Goal: Information Seeking & Learning: Check status

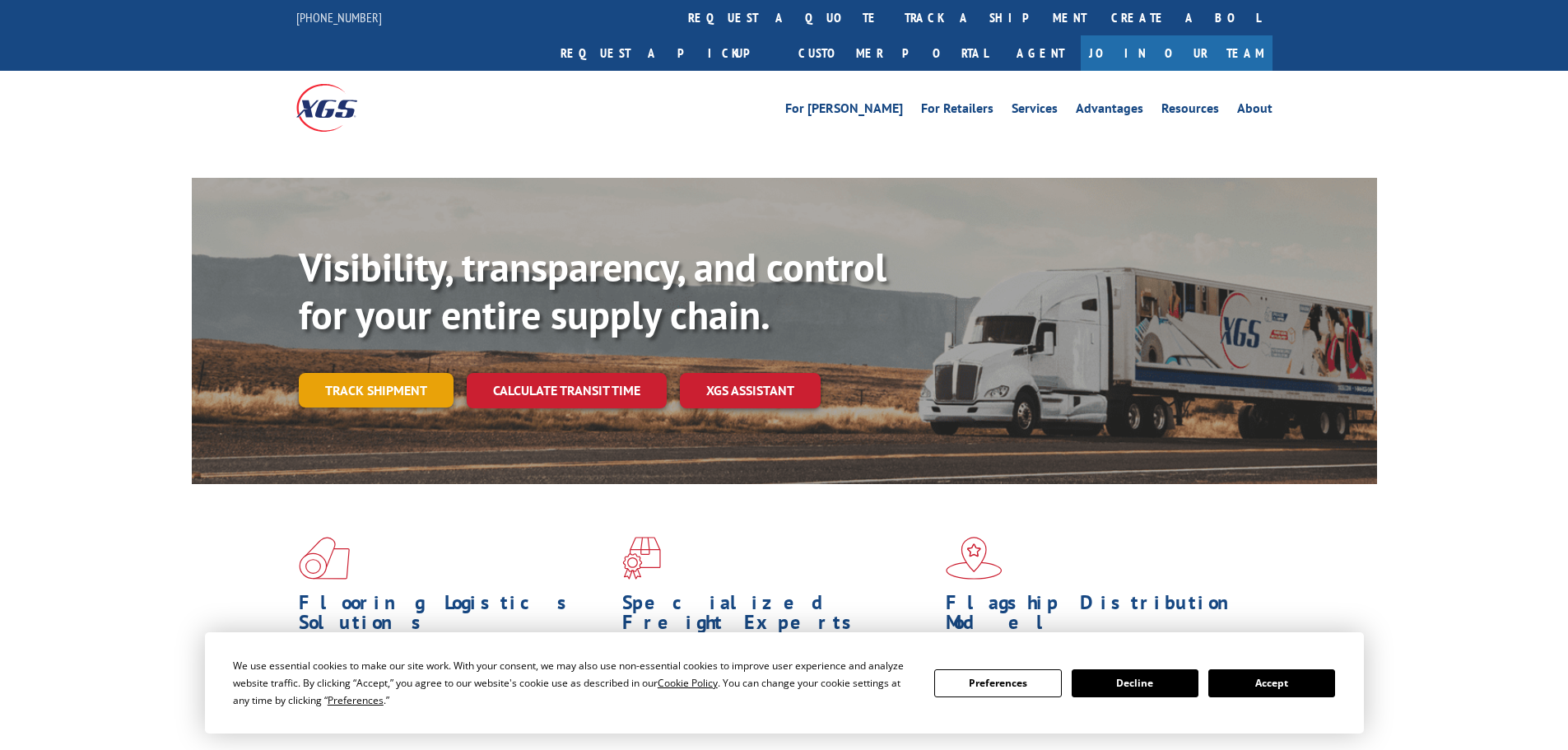
click at [410, 373] on link "Track shipment" at bounding box center [376, 389] width 155 height 34
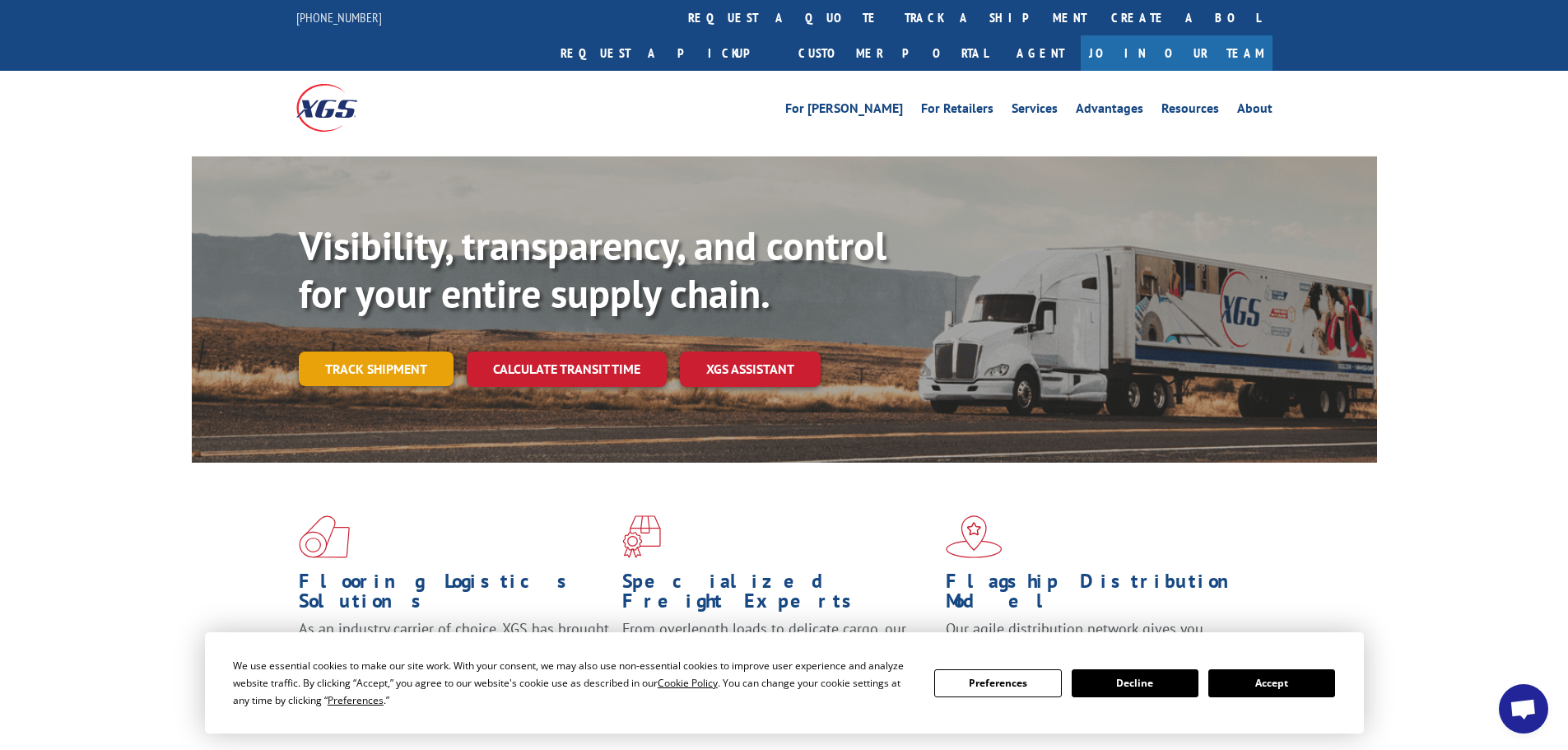
click at [409, 351] on link "Track shipment" at bounding box center [376, 368] width 155 height 34
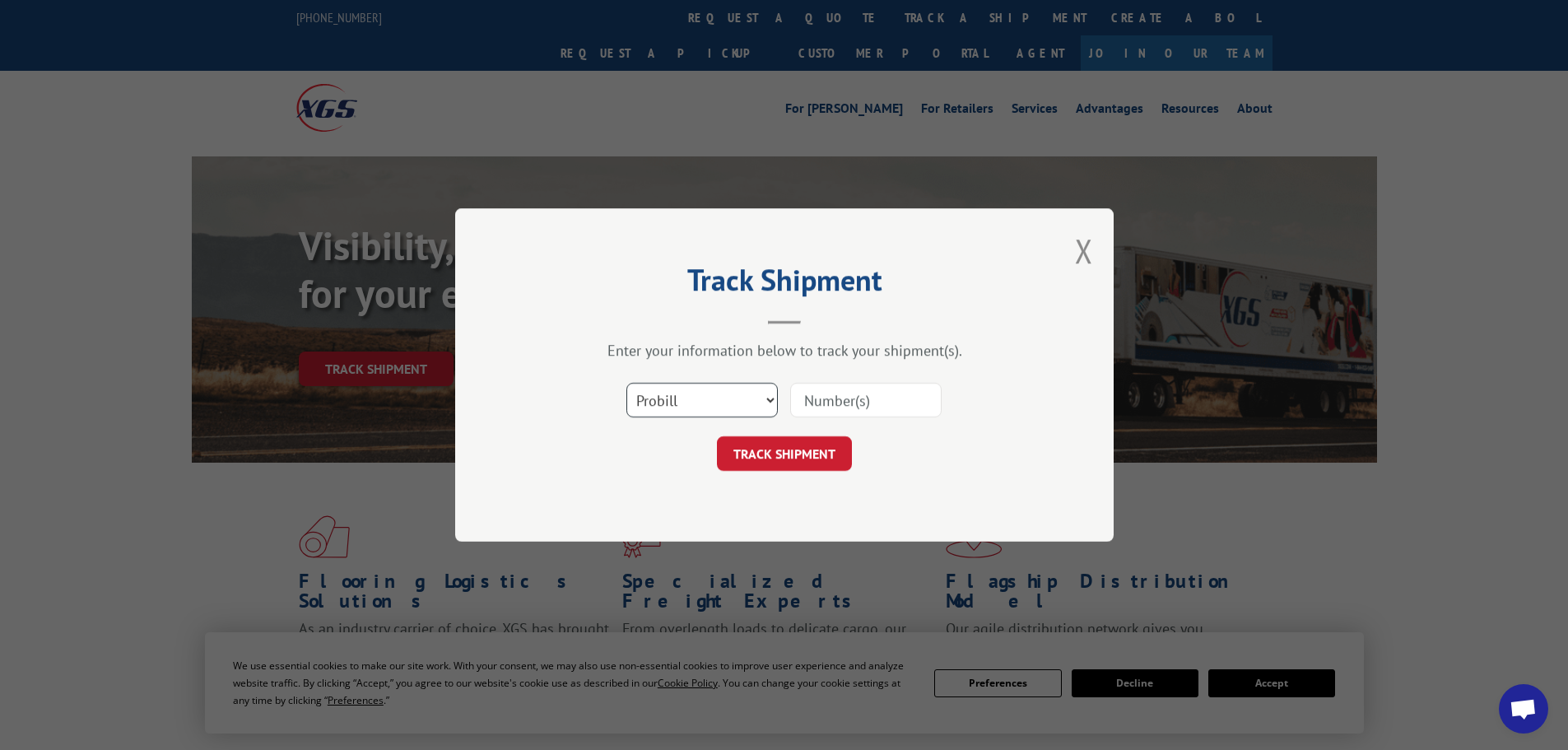
click at [674, 403] on select "Select category... Probill BOL PO" at bounding box center [702, 399] width 151 height 34
select select "bol"
click at [626, 382] on select "Select category... Probill BOL PO" at bounding box center [702, 399] width 151 height 34
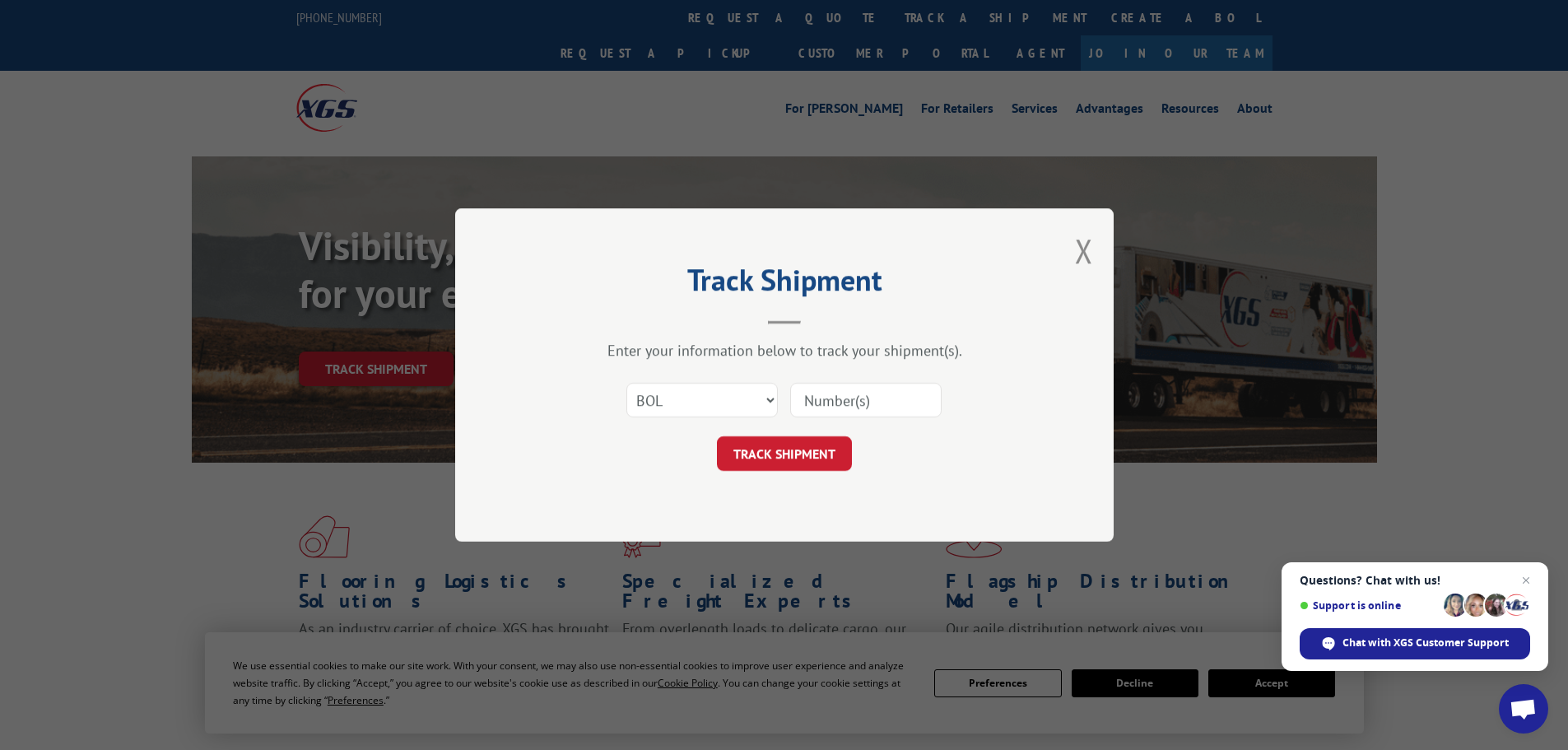
click at [815, 411] on input at bounding box center [865, 399] width 151 height 34
paste input "463582"
type input "463582"
click at [815, 451] on button "TRACK SHIPMENT" at bounding box center [784, 453] width 135 height 34
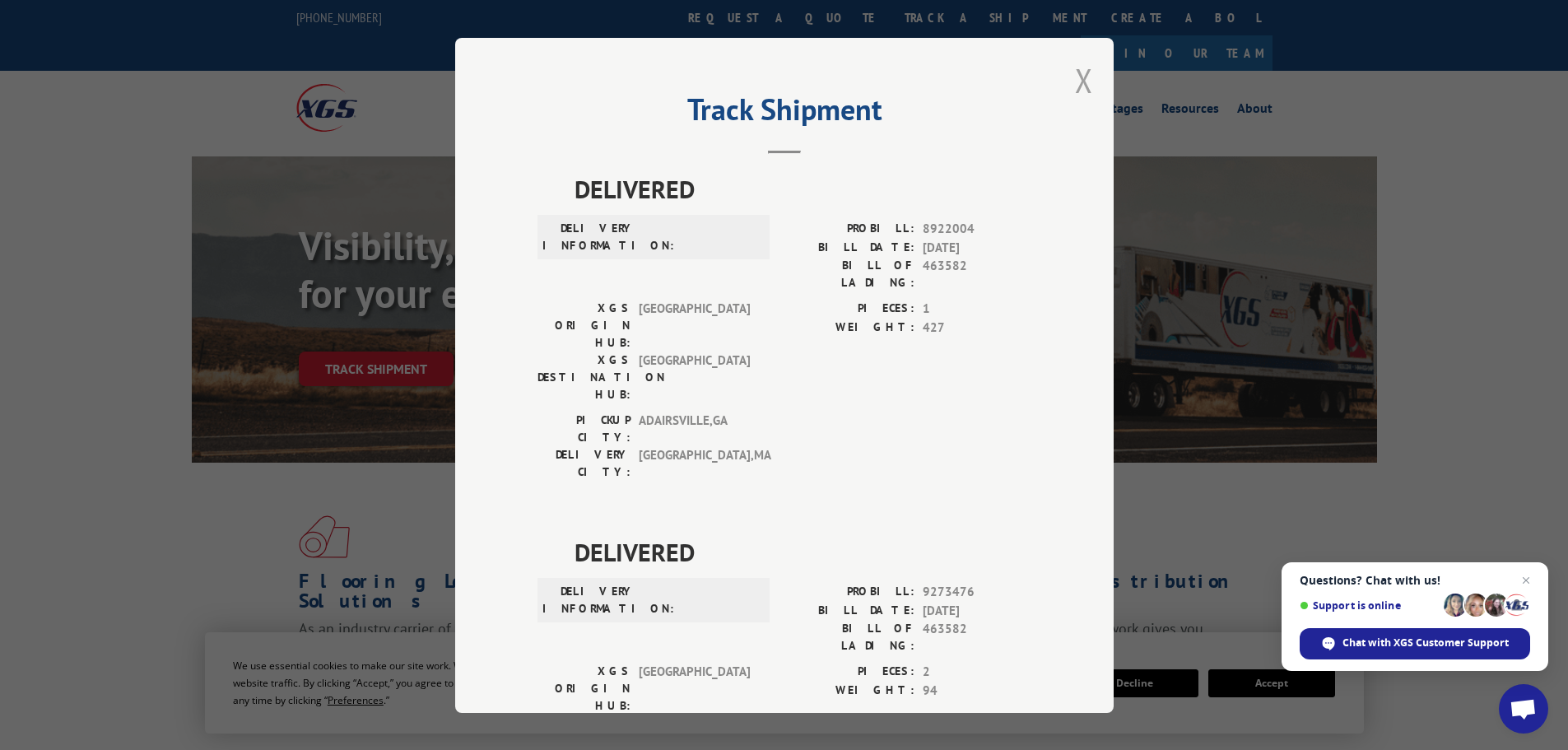
click at [1084, 88] on button "Close modal" at bounding box center [1084, 80] width 19 height 44
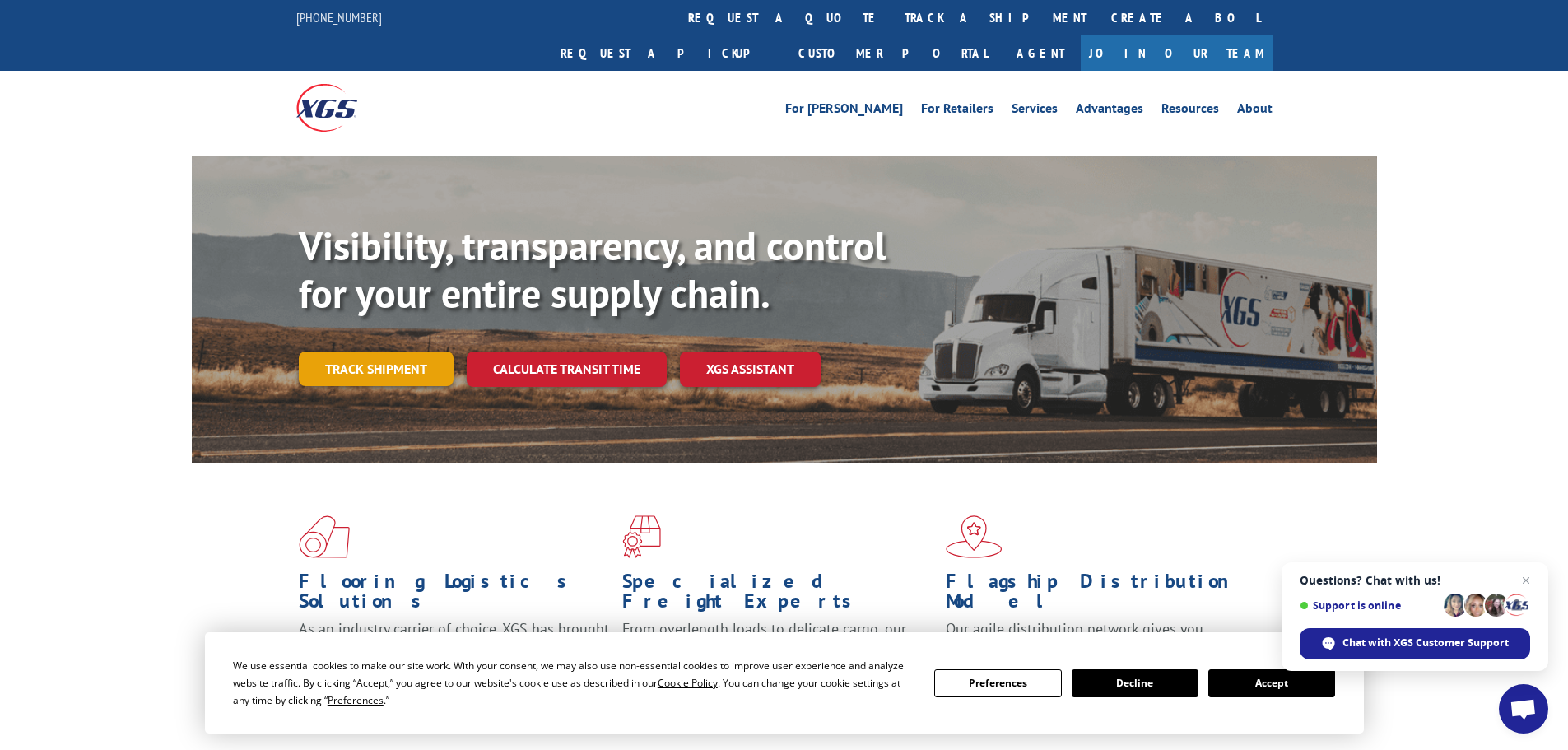
click at [365, 351] on link "Track shipment" at bounding box center [376, 368] width 155 height 34
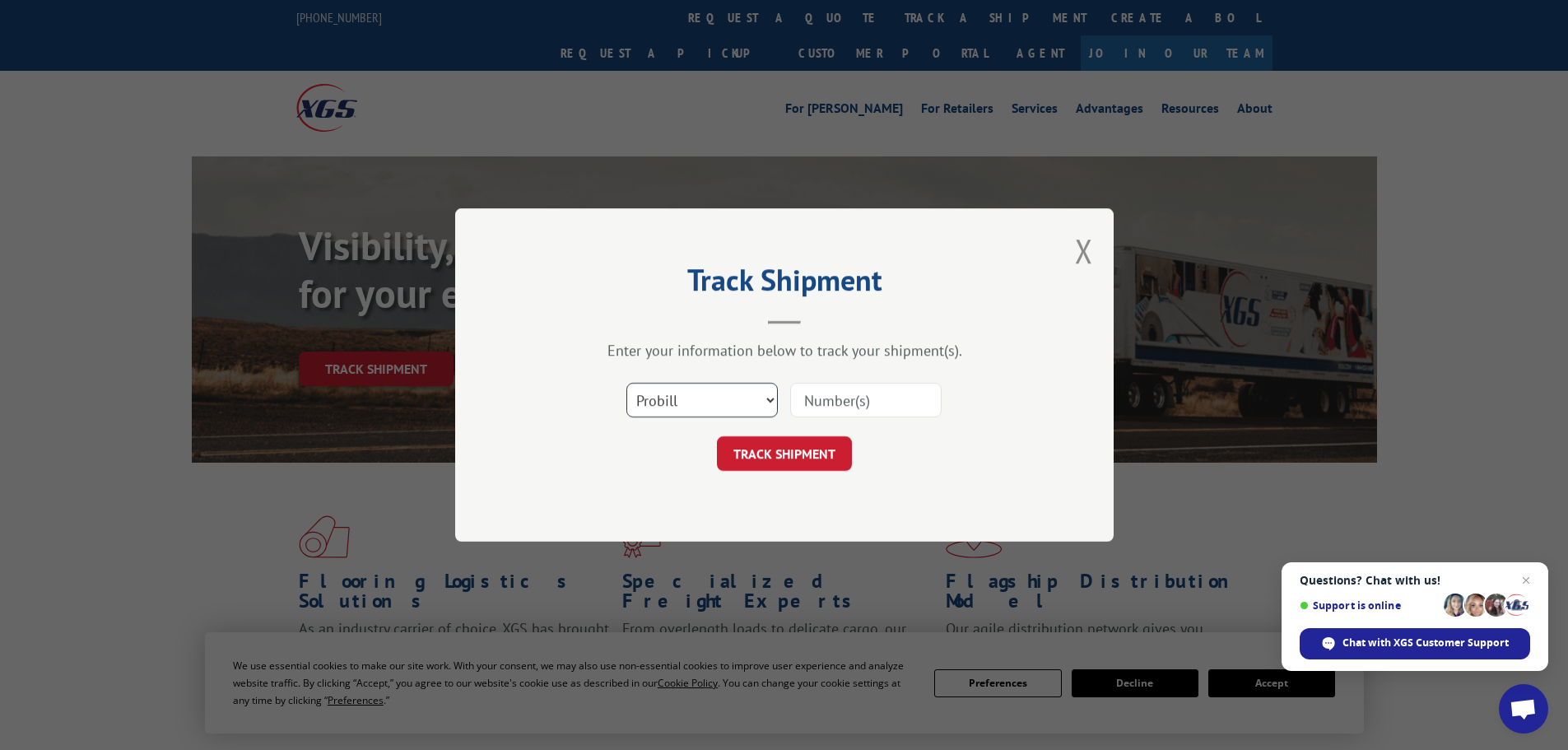
drag, startPoint x: 681, startPoint y: 404, endPoint x: 682, endPoint y: 413, distance: 9.1
click at [681, 404] on select "Select category... Probill BOL PO" at bounding box center [702, 399] width 151 height 34
select select "bol"
click at [626, 382] on select "Select category... Probill BOL PO" at bounding box center [702, 399] width 151 height 34
click at [824, 402] on input at bounding box center [865, 399] width 151 height 34
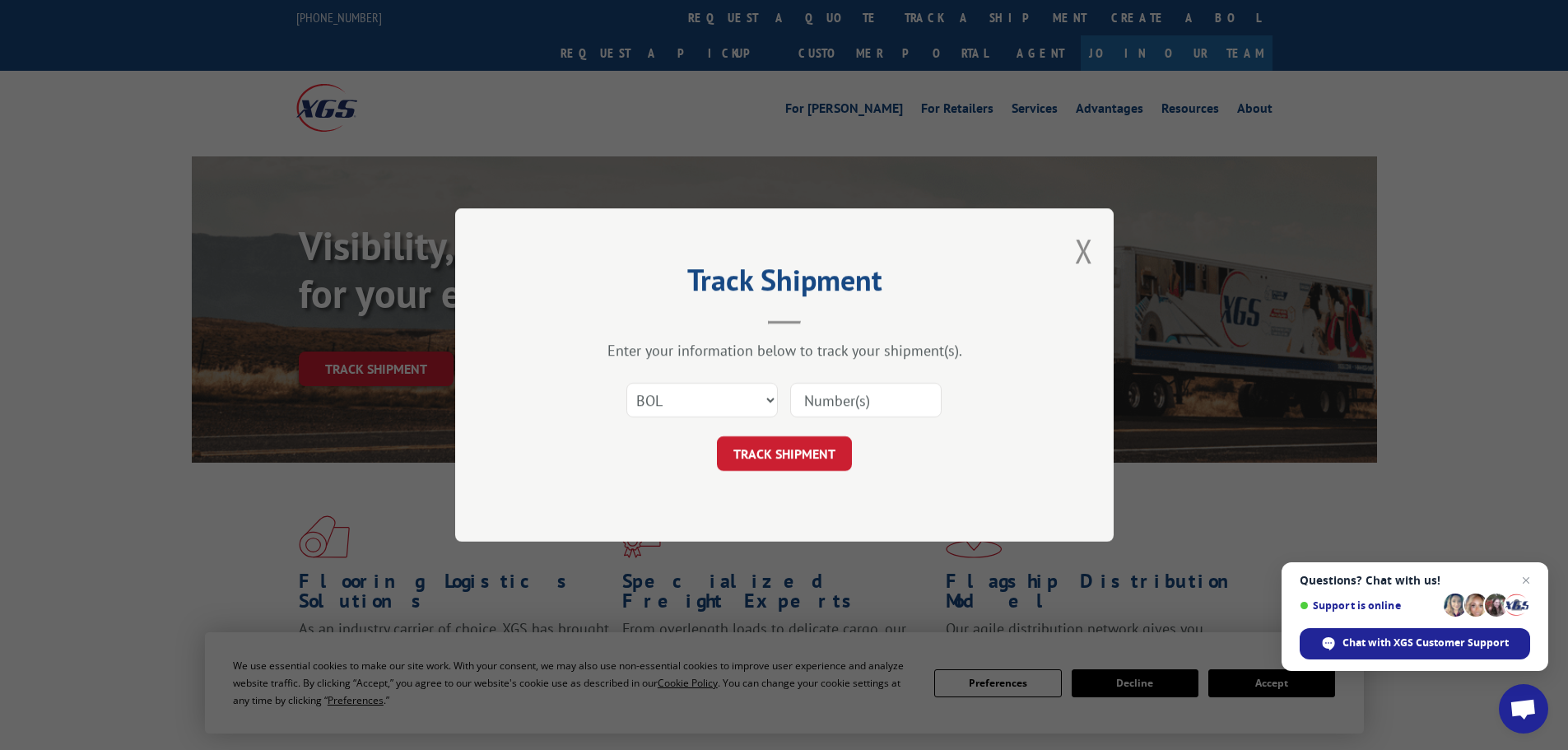
paste input "5433349"
type input "5433349"
click at [808, 447] on button "TRACK SHIPMENT" at bounding box center [784, 453] width 135 height 34
